Goal: Transaction & Acquisition: Purchase product/service

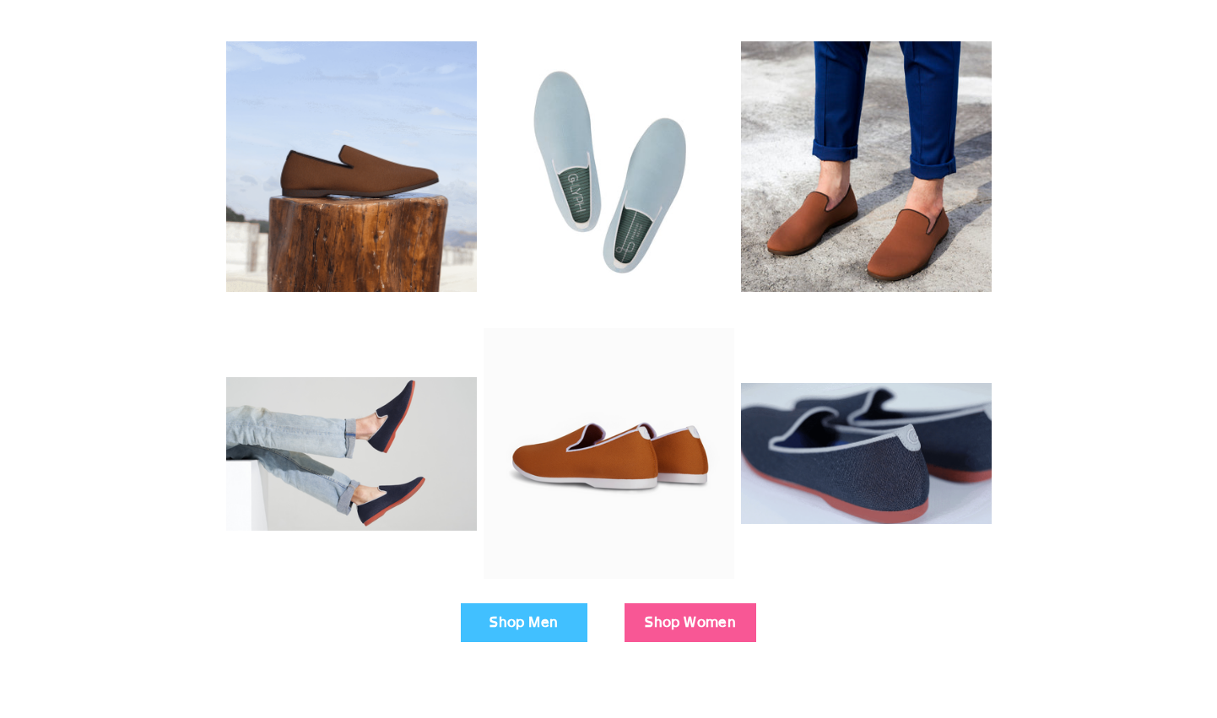
scroll to position [455, 0]
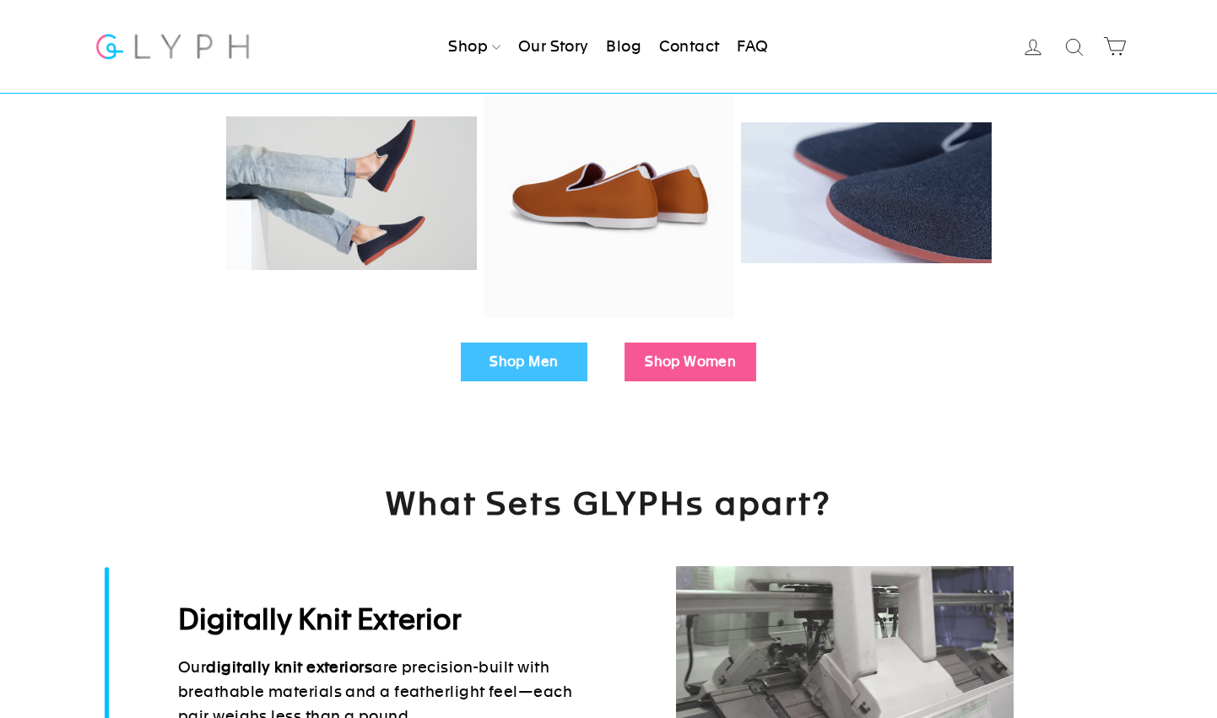
click at [537, 376] on link "Shop Men" at bounding box center [524, 362] width 127 height 39
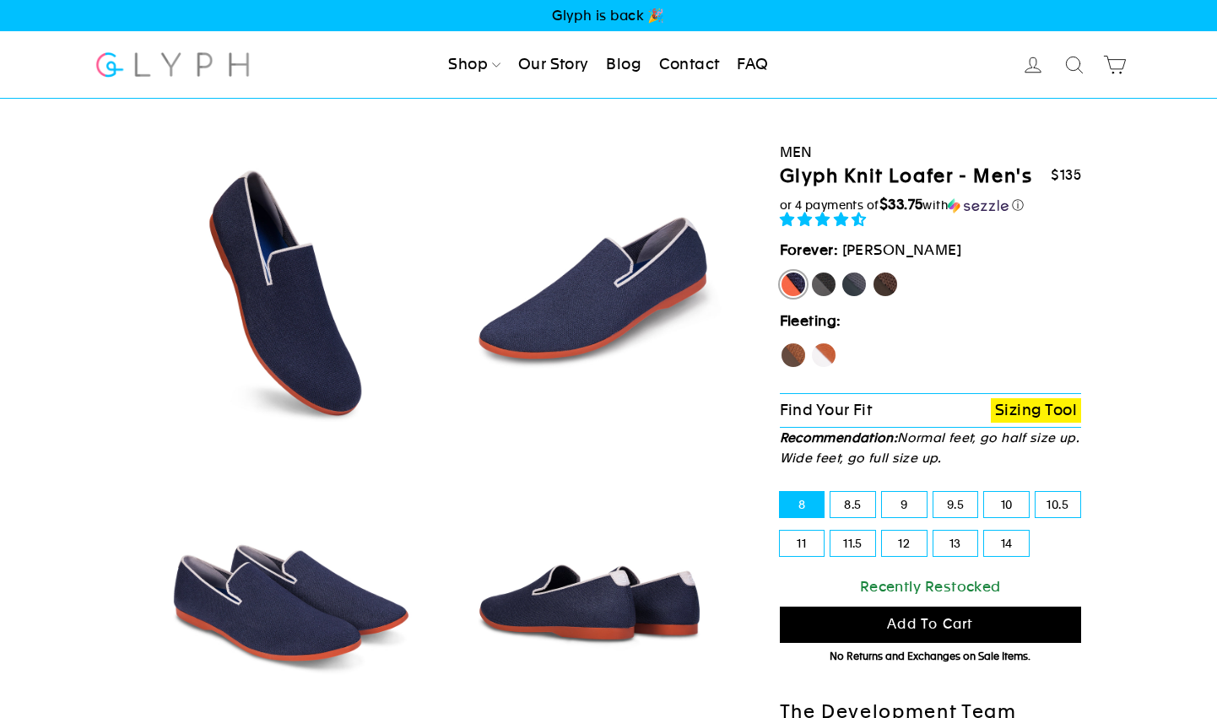
select select "highest-rating"
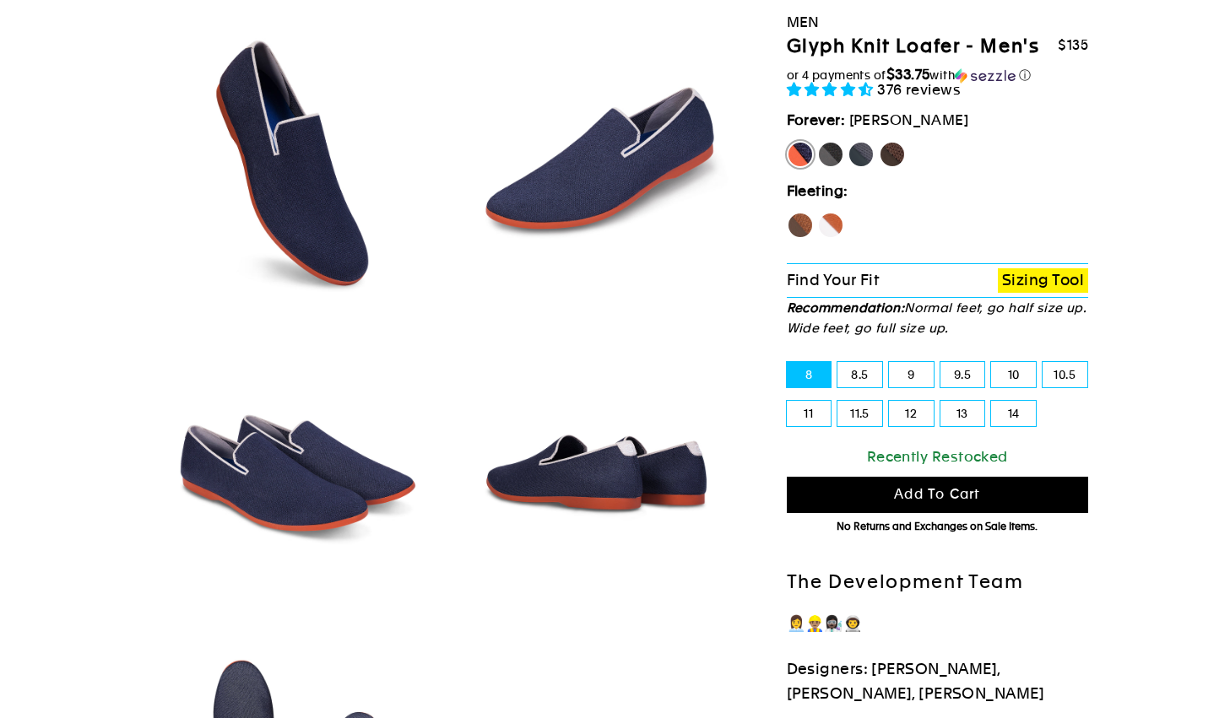
scroll to position [120, 0]
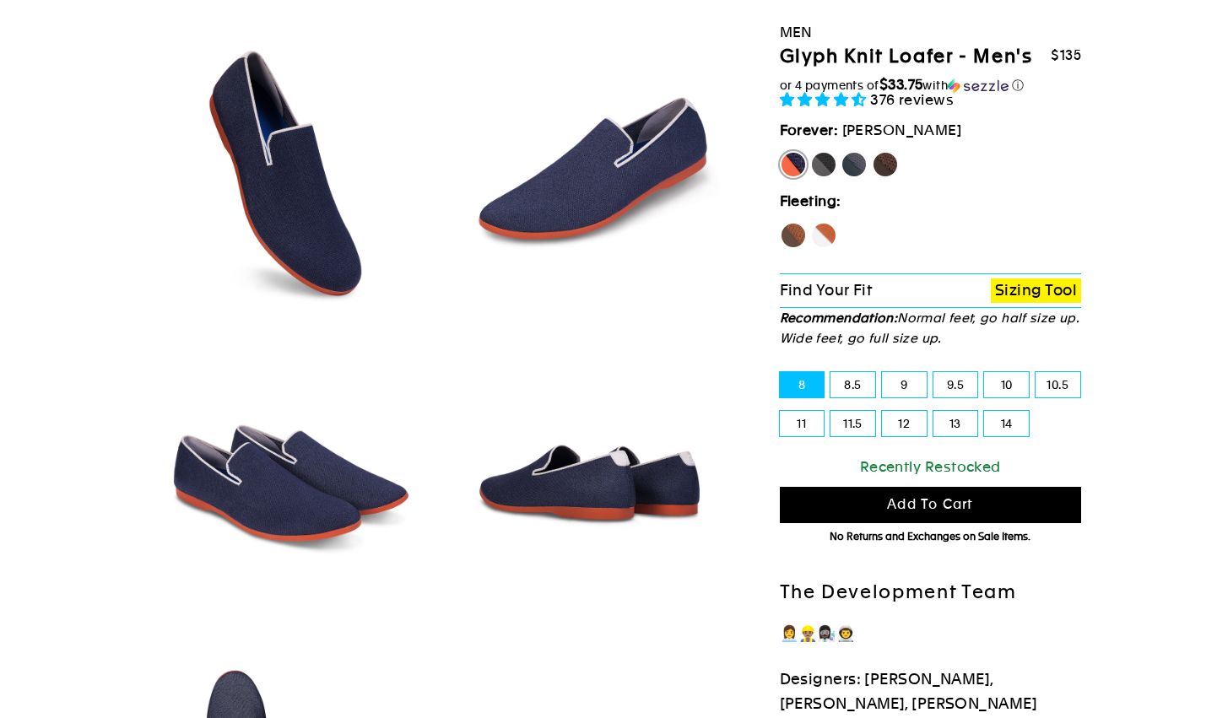
click at [1022, 290] on link "Sizing Tool" at bounding box center [1036, 291] width 90 height 24
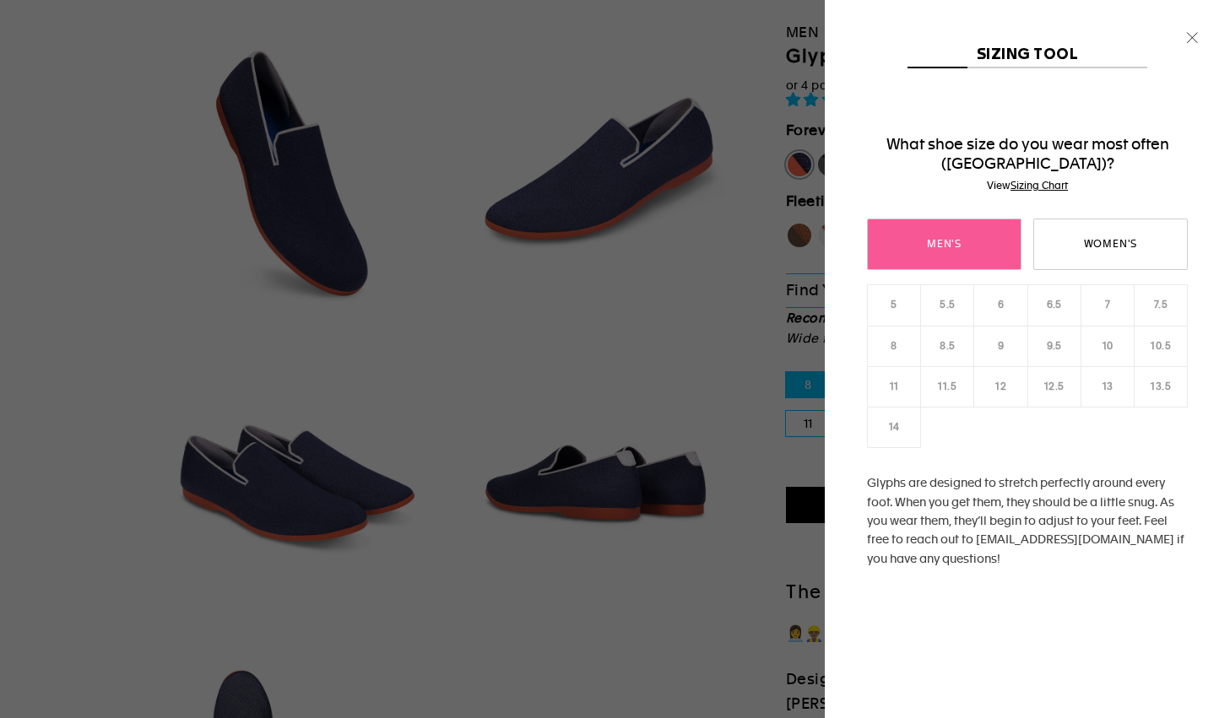
click at [995, 256] on link "Men's" at bounding box center [944, 244] width 154 height 51
click at [1002, 392] on link "12" at bounding box center [1000, 386] width 54 height 41
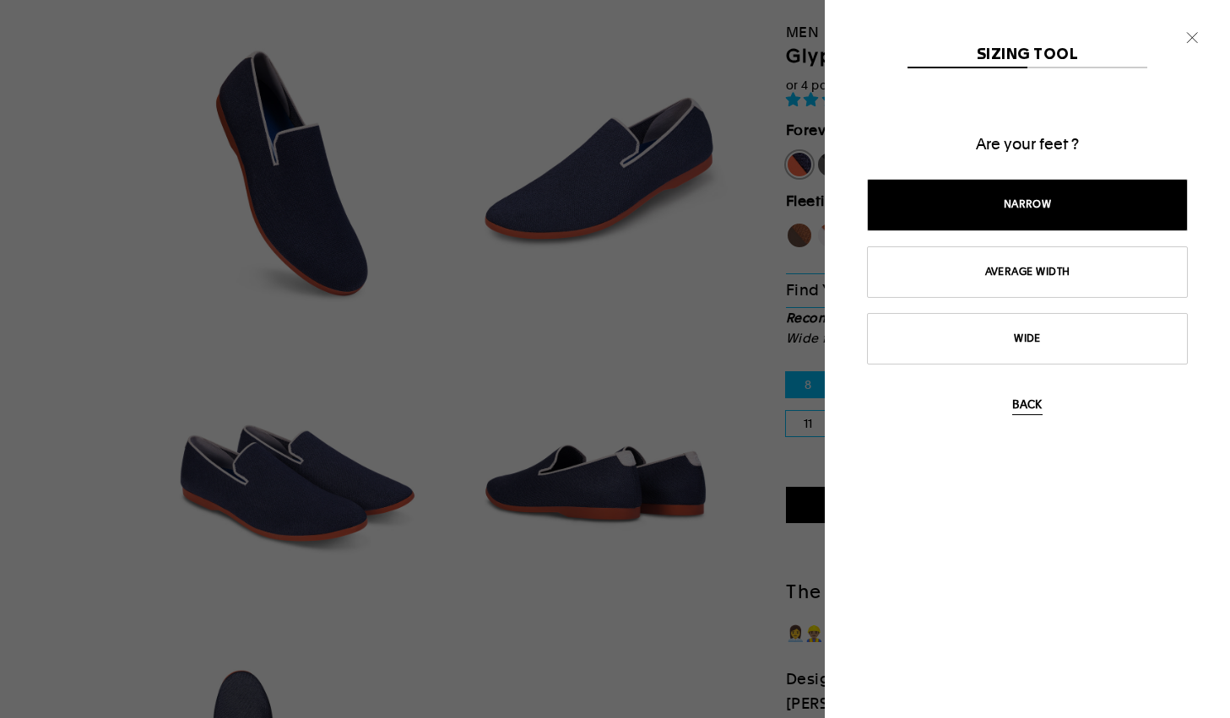
click at [1044, 221] on link "Narrow" at bounding box center [1027, 204] width 321 height 51
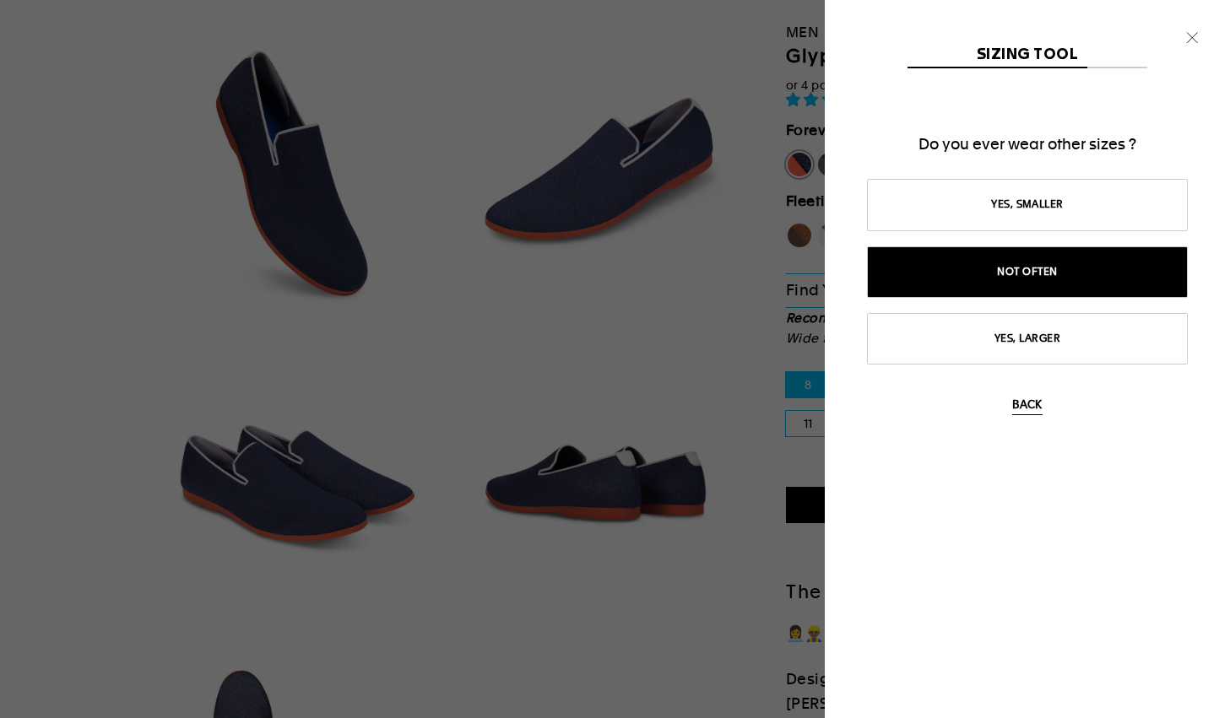
click at [1063, 264] on link "Not often" at bounding box center [1027, 271] width 321 height 51
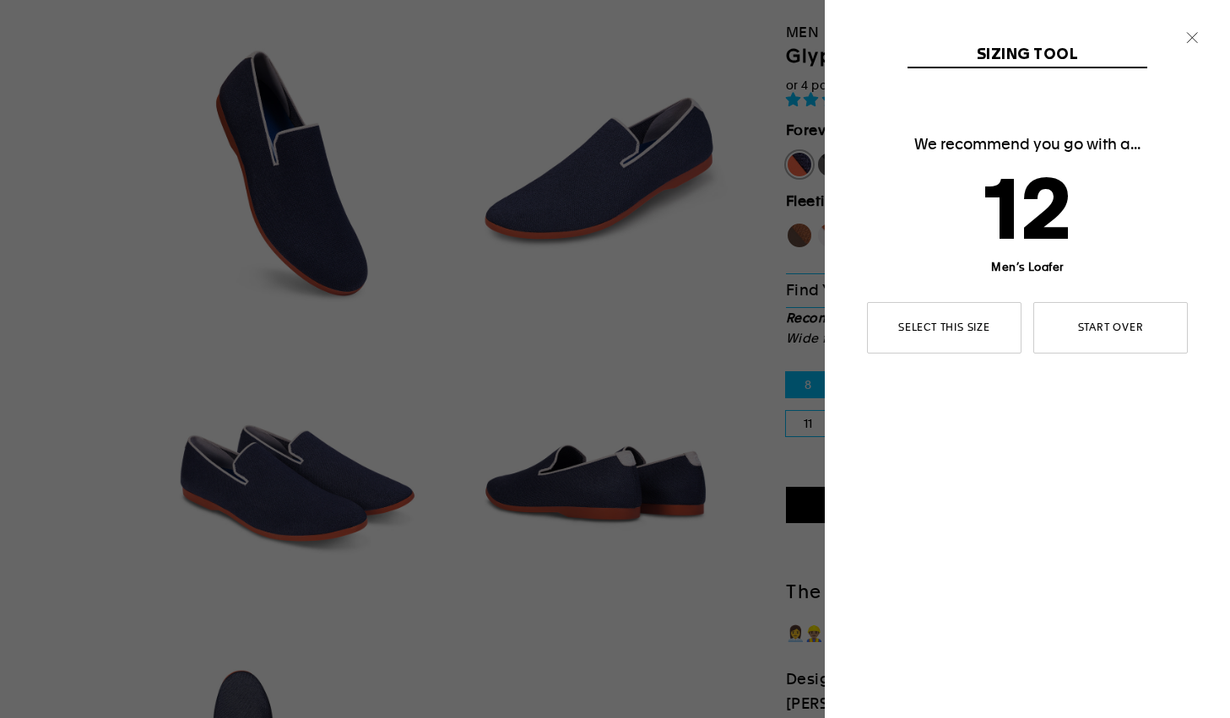
scroll to position [0, 0]
